Goal: Transaction & Acquisition: Purchase product/service

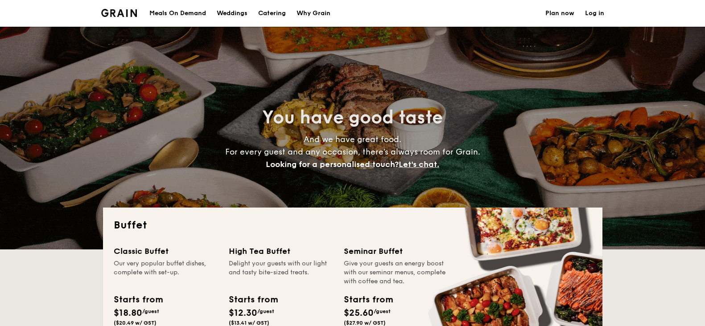
select select
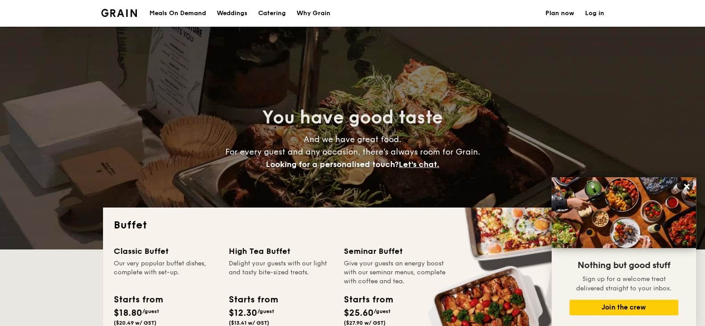
click at [267, 14] on h1 "Catering" at bounding box center [272, 13] width 28 height 27
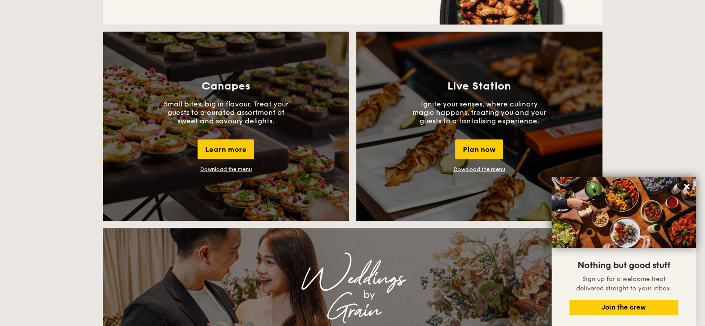
scroll to position [780, 0]
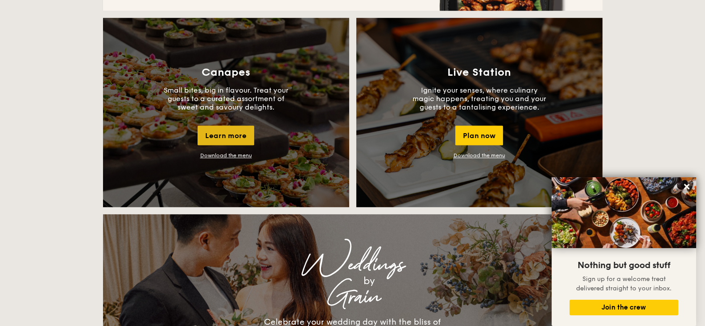
click at [233, 137] on div "Learn more" at bounding box center [226, 136] width 57 height 20
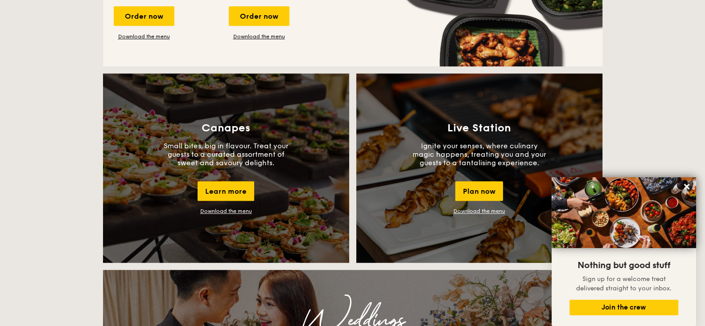
scroll to position [1115, 0]
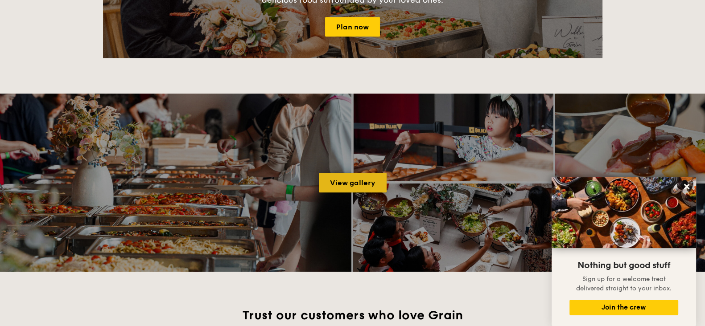
click at [345, 179] on link "View gallery" at bounding box center [353, 183] width 68 height 20
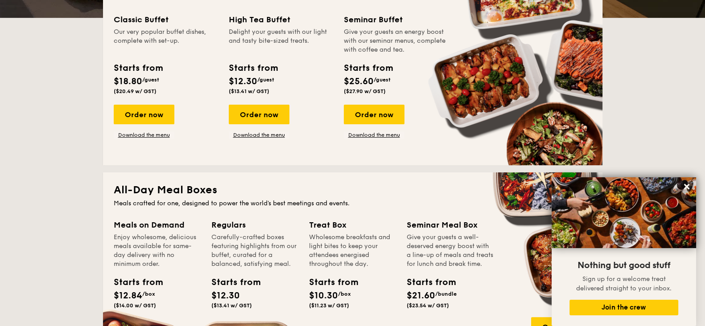
scroll to position [222, 0]
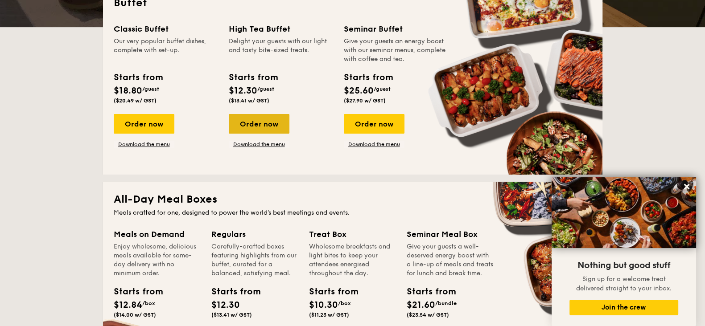
click at [256, 118] on div "Order now" at bounding box center [259, 124] width 61 height 20
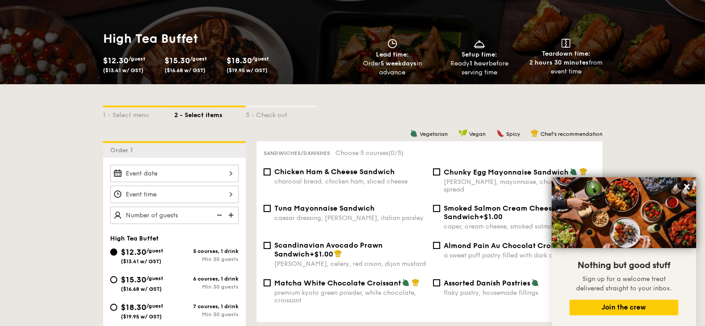
scroll to position [111, 0]
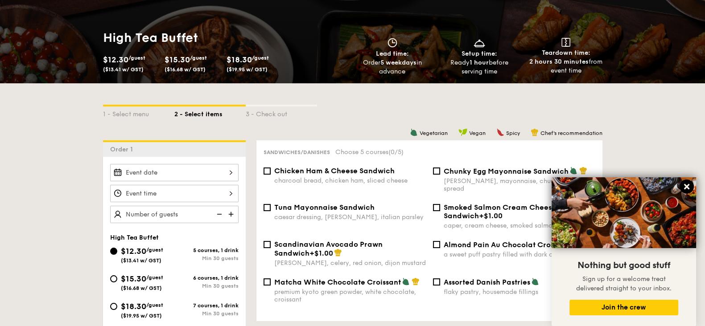
click at [684, 190] on icon at bounding box center [687, 187] width 8 height 8
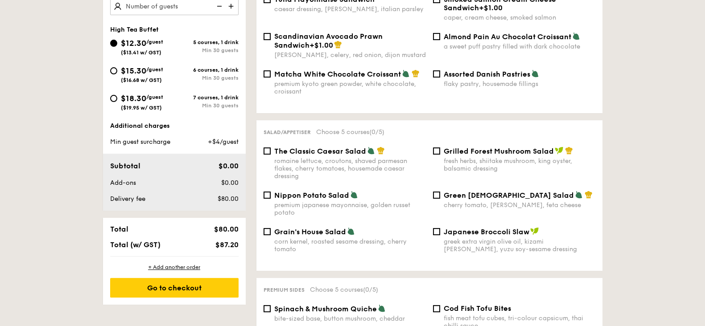
scroll to position [334, 0]
